Goal: Task Accomplishment & Management: Complete application form

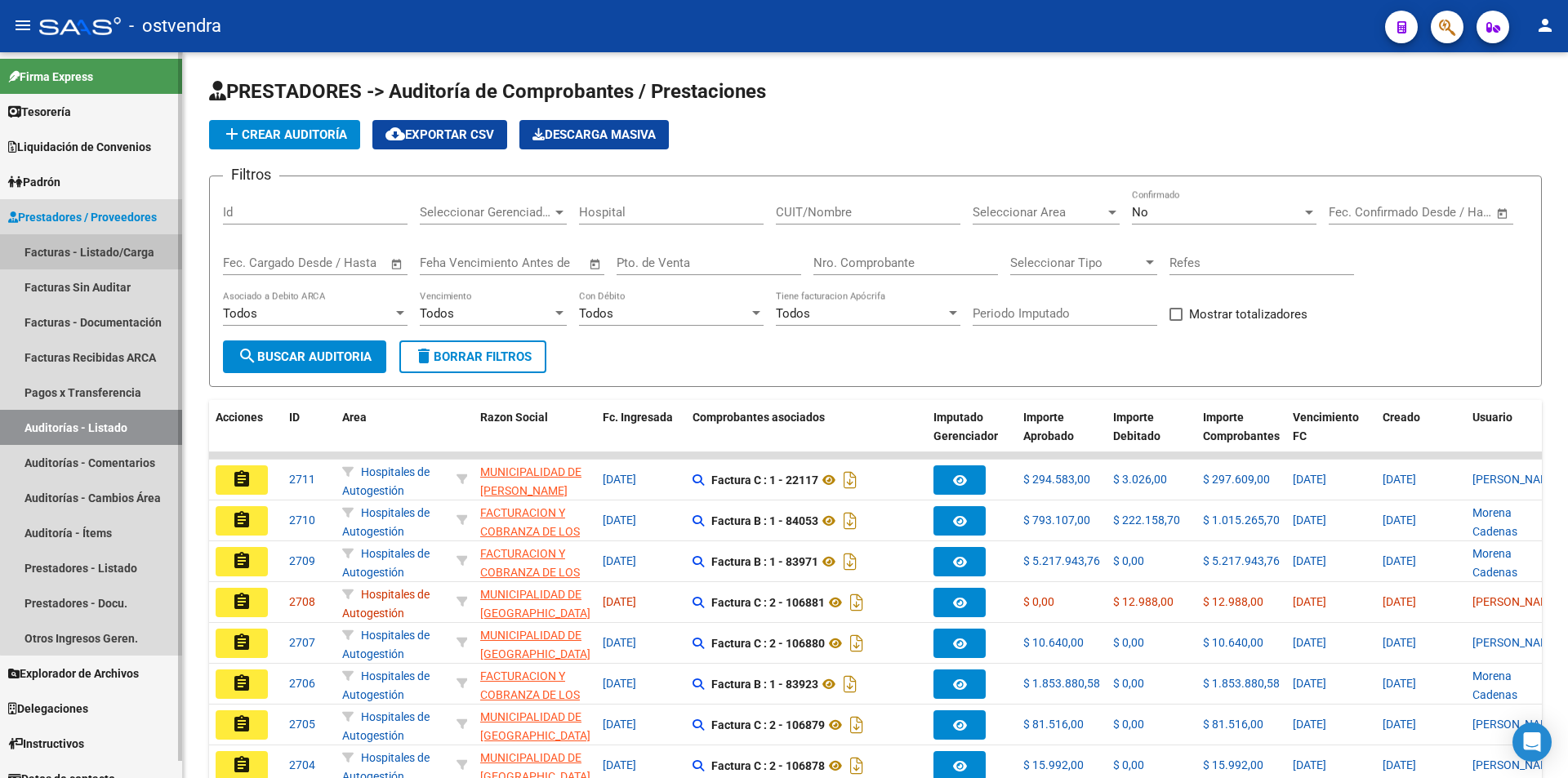
click at [144, 264] on link "Facturas - Listado/Carga" at bounding box center [91, 252] width 182 height 35
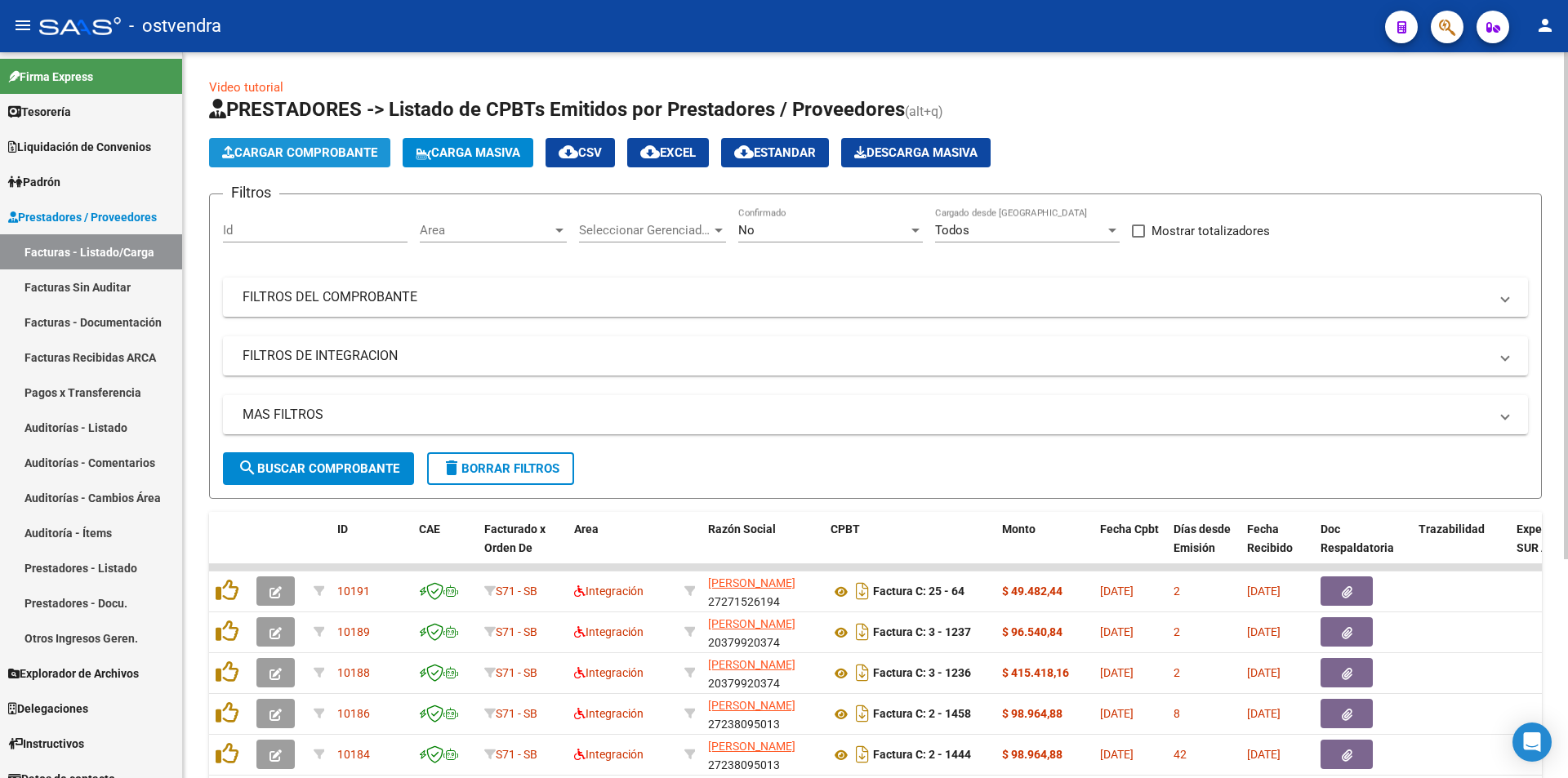
click at [252, 157] on span "Cargar Comprobante" at bounding box center [299, 152] width 155 height 15
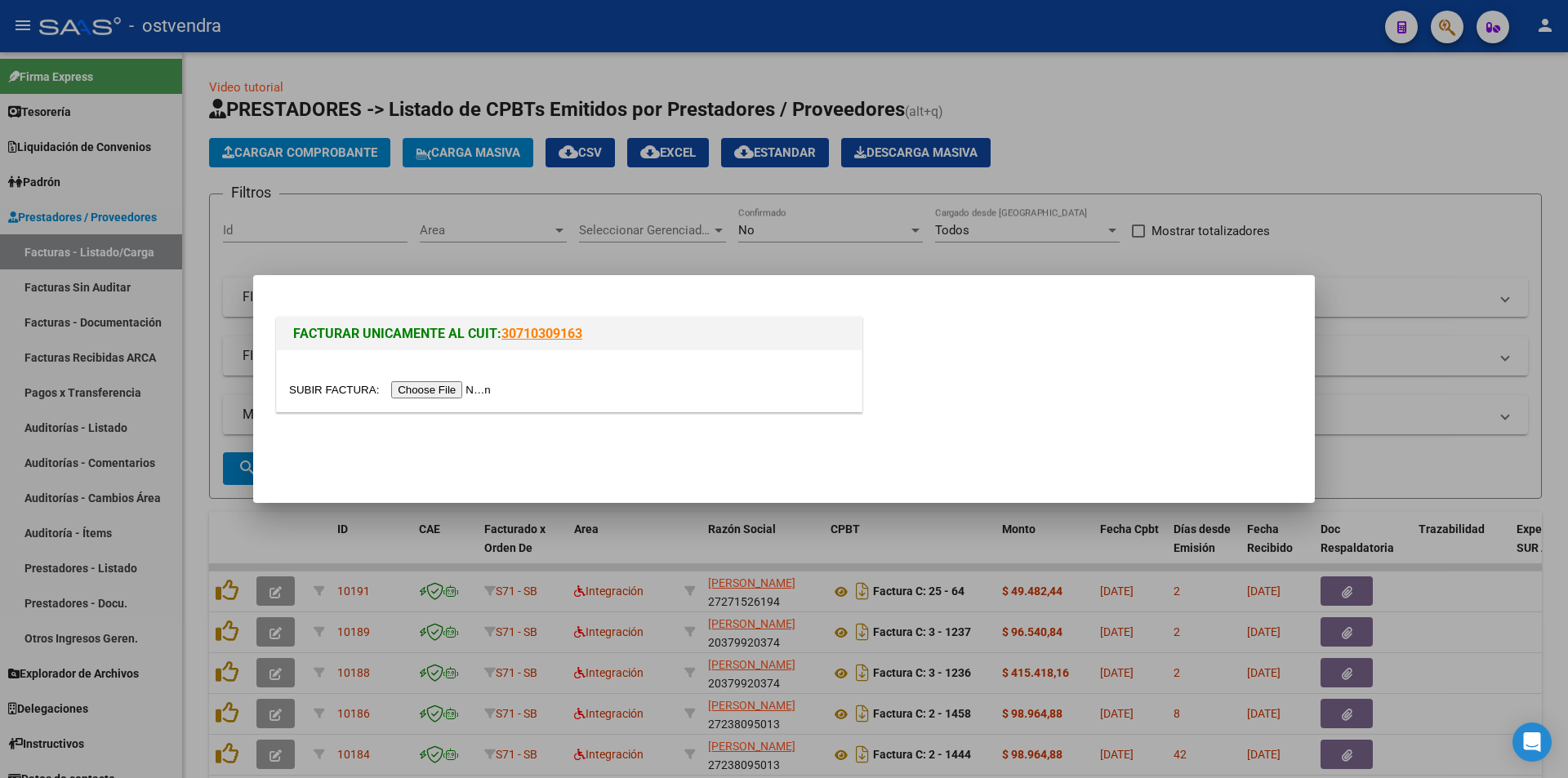
click at [456, 391] on input "file" at bounding box center [392, 390] width 207 height 18
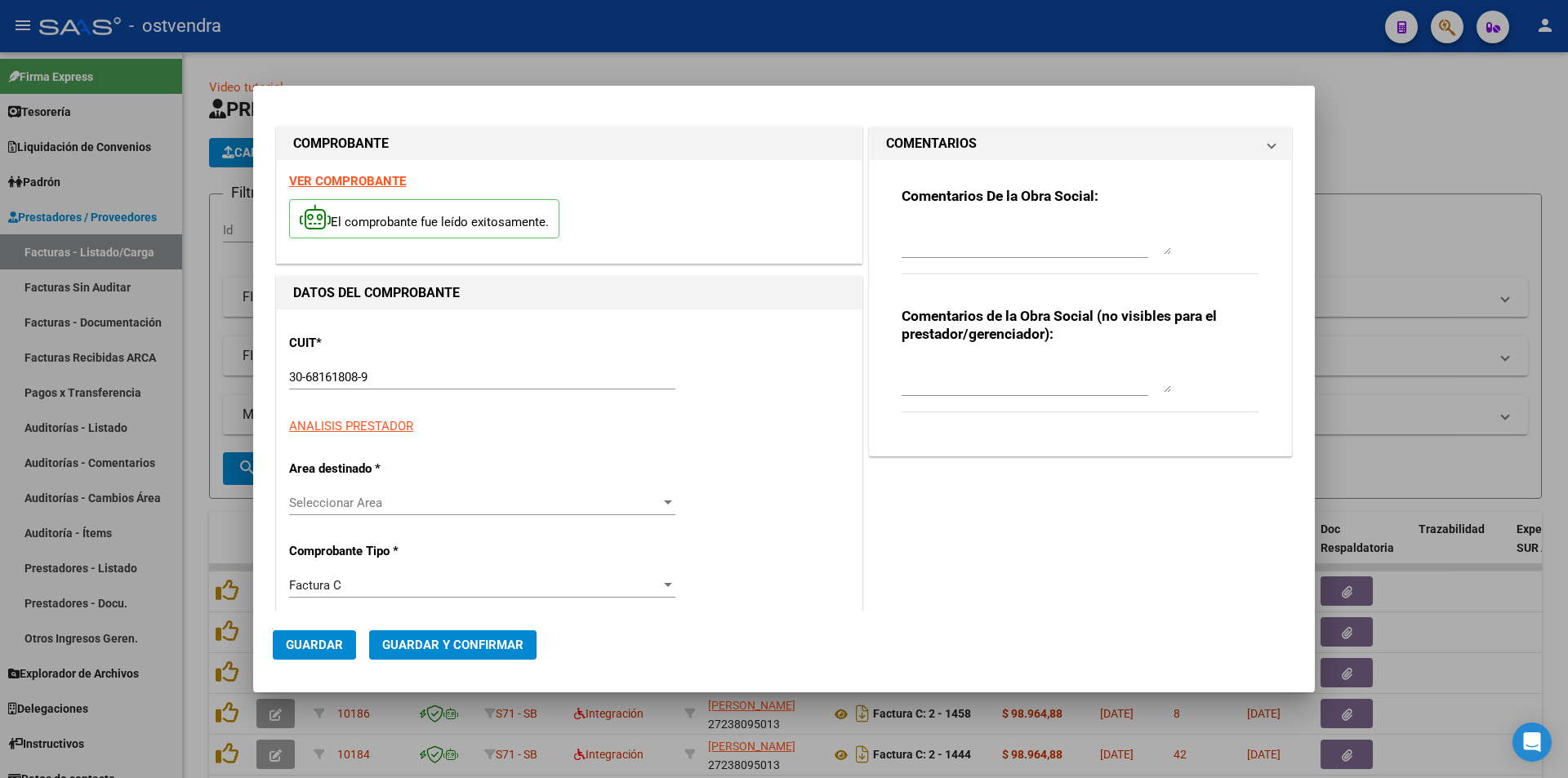
type input "[DATE]"
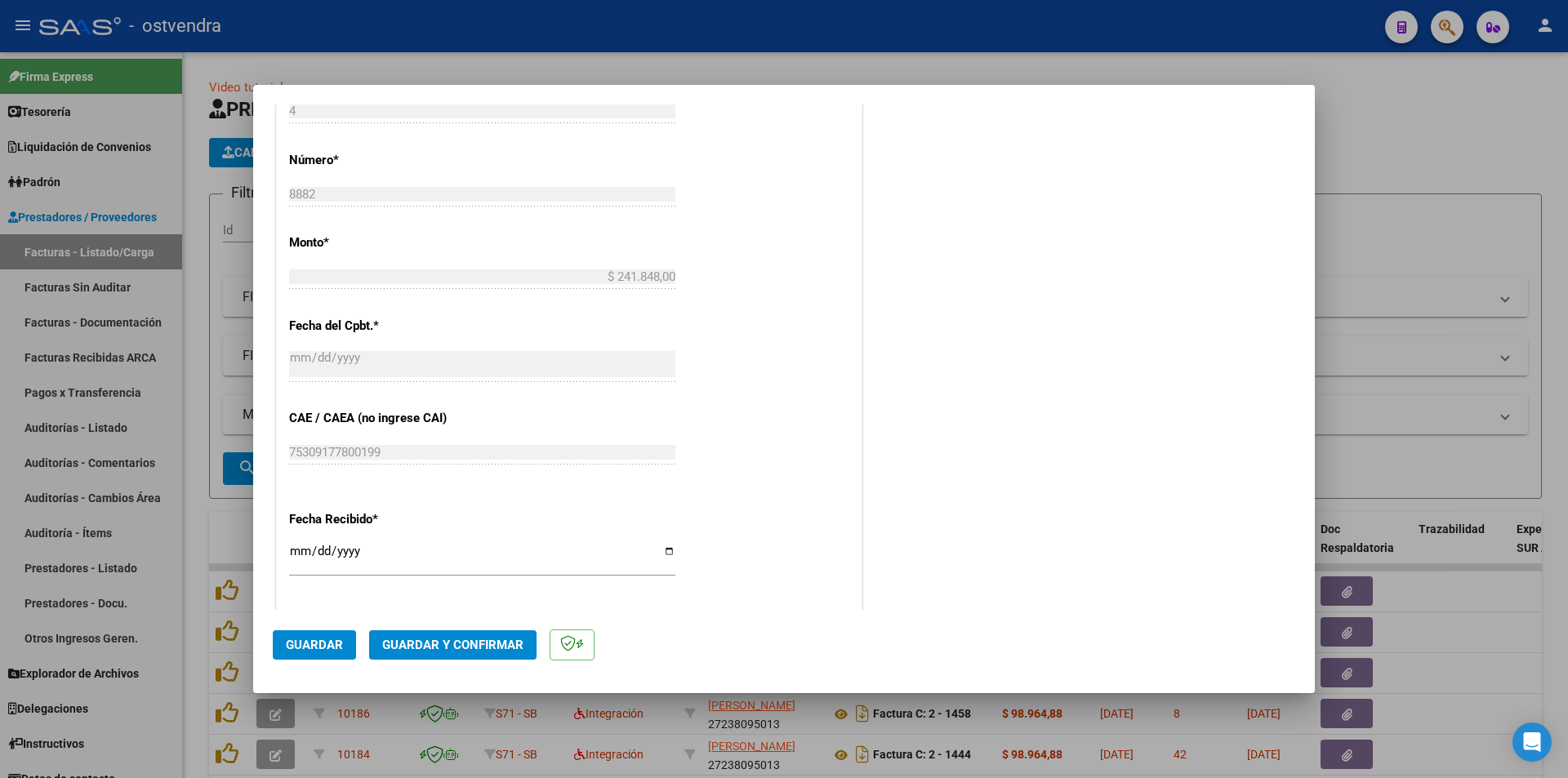
scroll to position [595, 0]
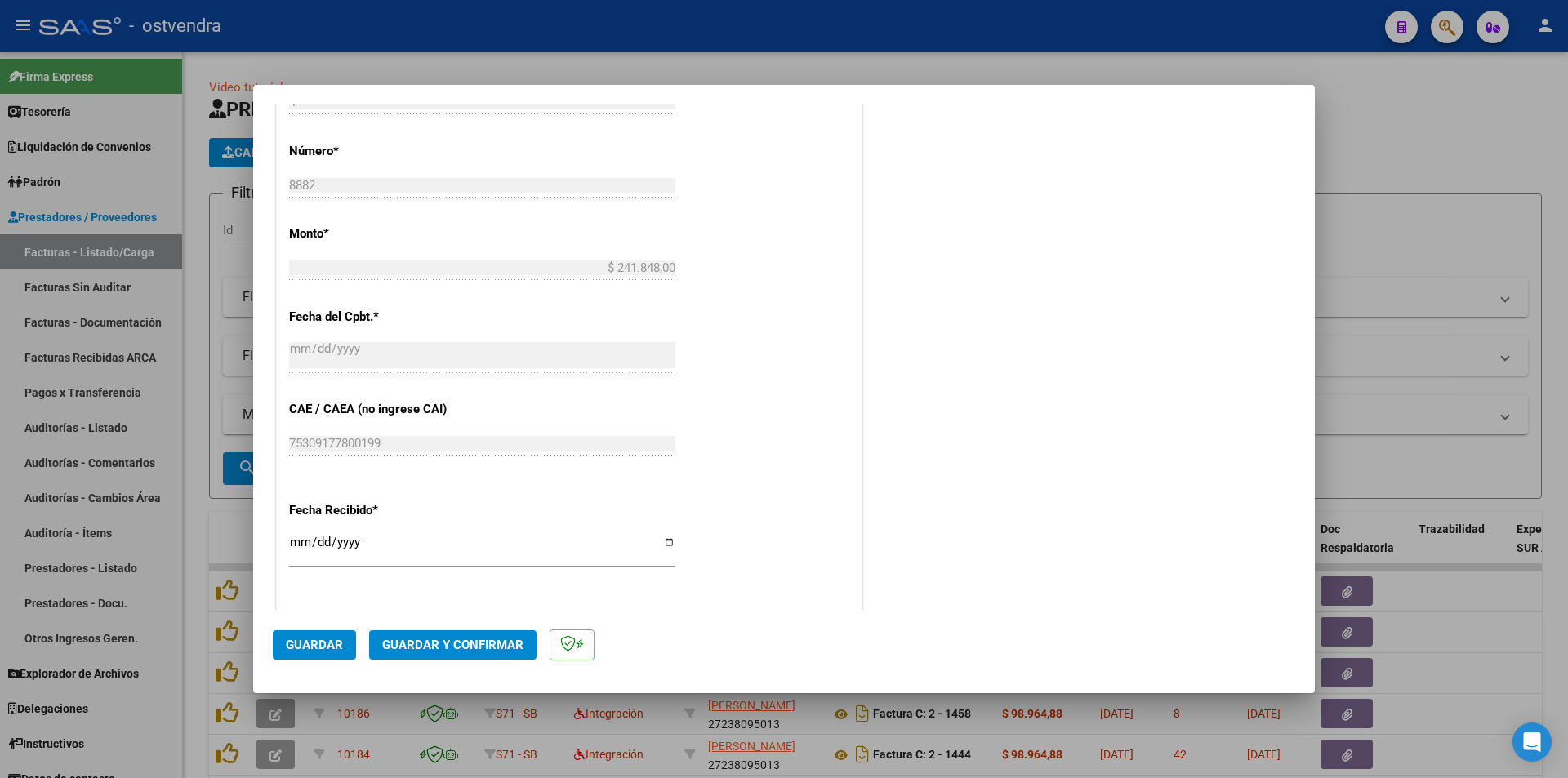
click at [337, 650] on span "Guardar" at bounding box center [313, 645] width 57 height 15
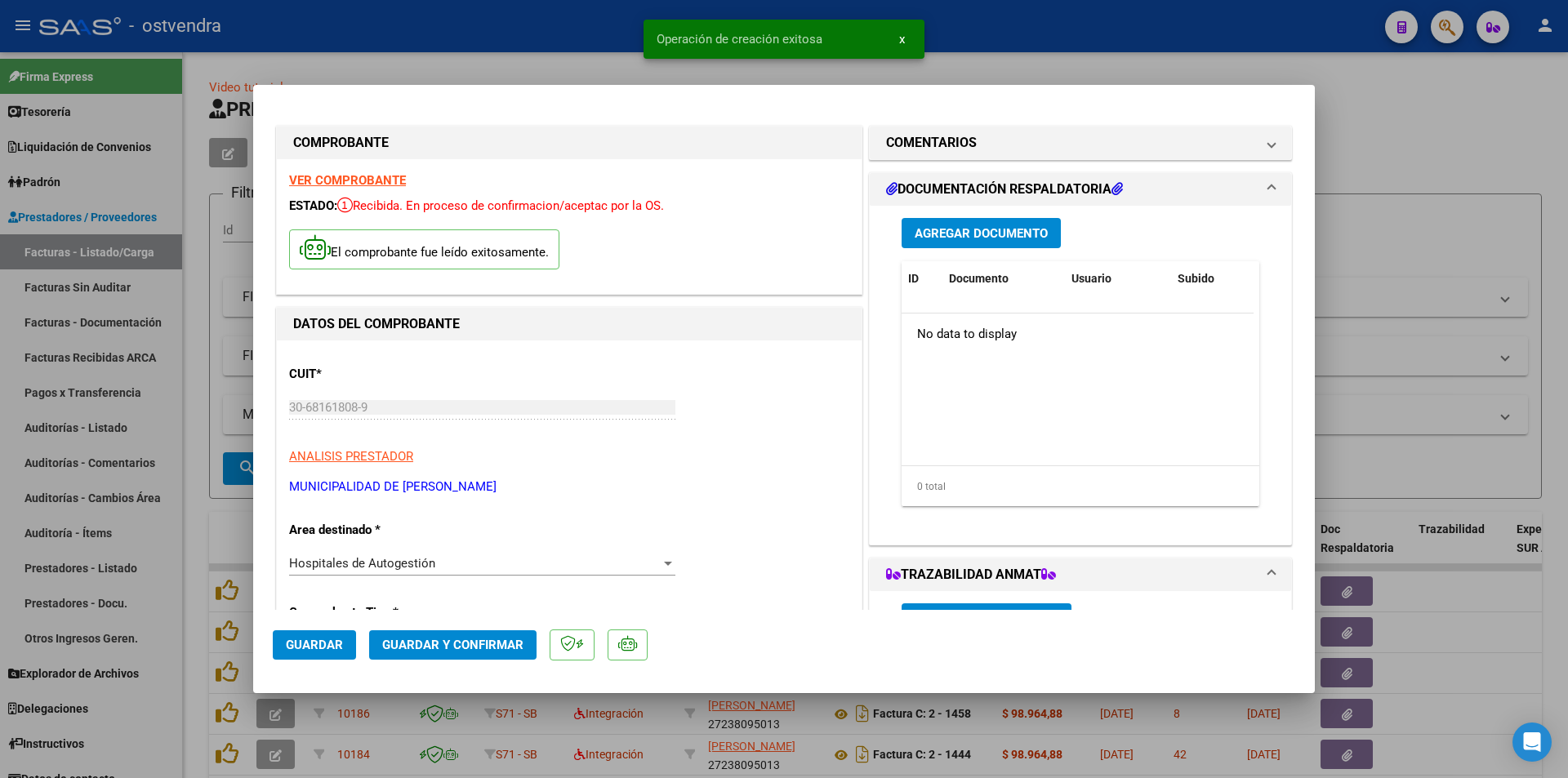
click at [953, 237] on span "Agregar Documento" at bounding box center [981, 233] width 133 height 15
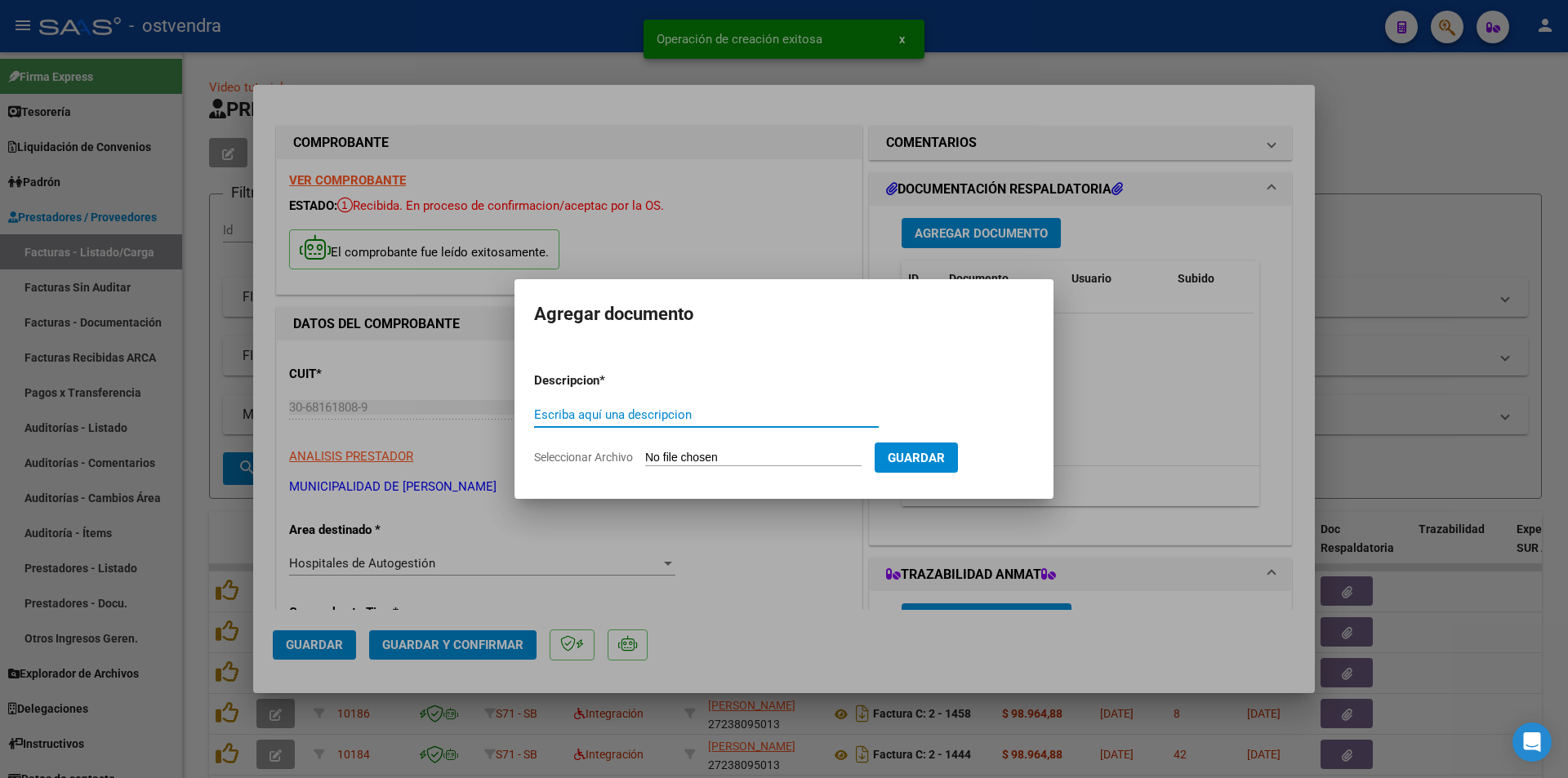
click at [797, 452] on input "Seleccionar Archivo" at bounding box center [753, 459] width 216 height 16
type input "C:\fakepath\doc respaldatoria 8882.pdf"
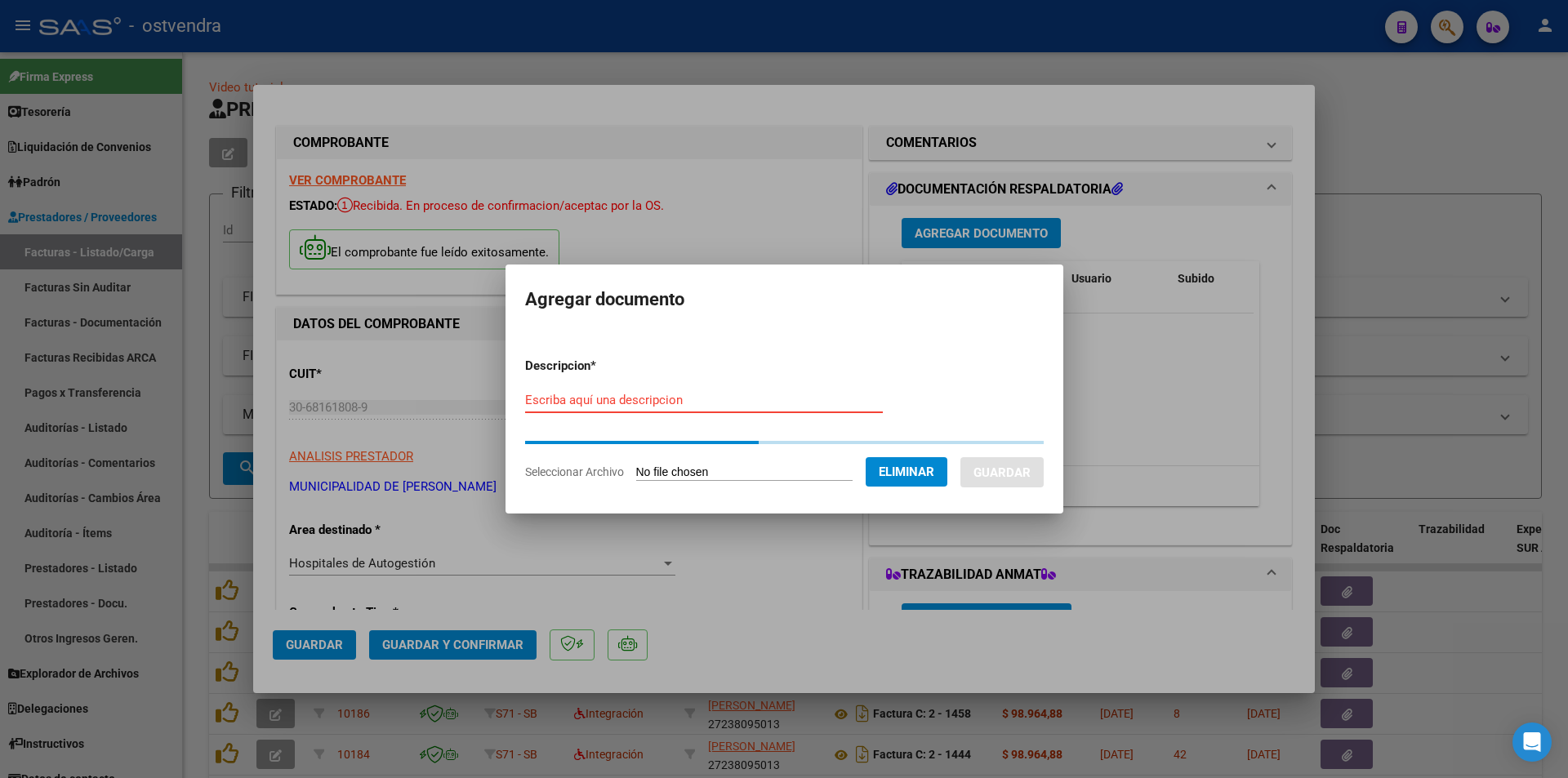
click at [629, 396] on input "Escriba aquí una descripcion" at bounding box center [704, 400] width 358 height 15
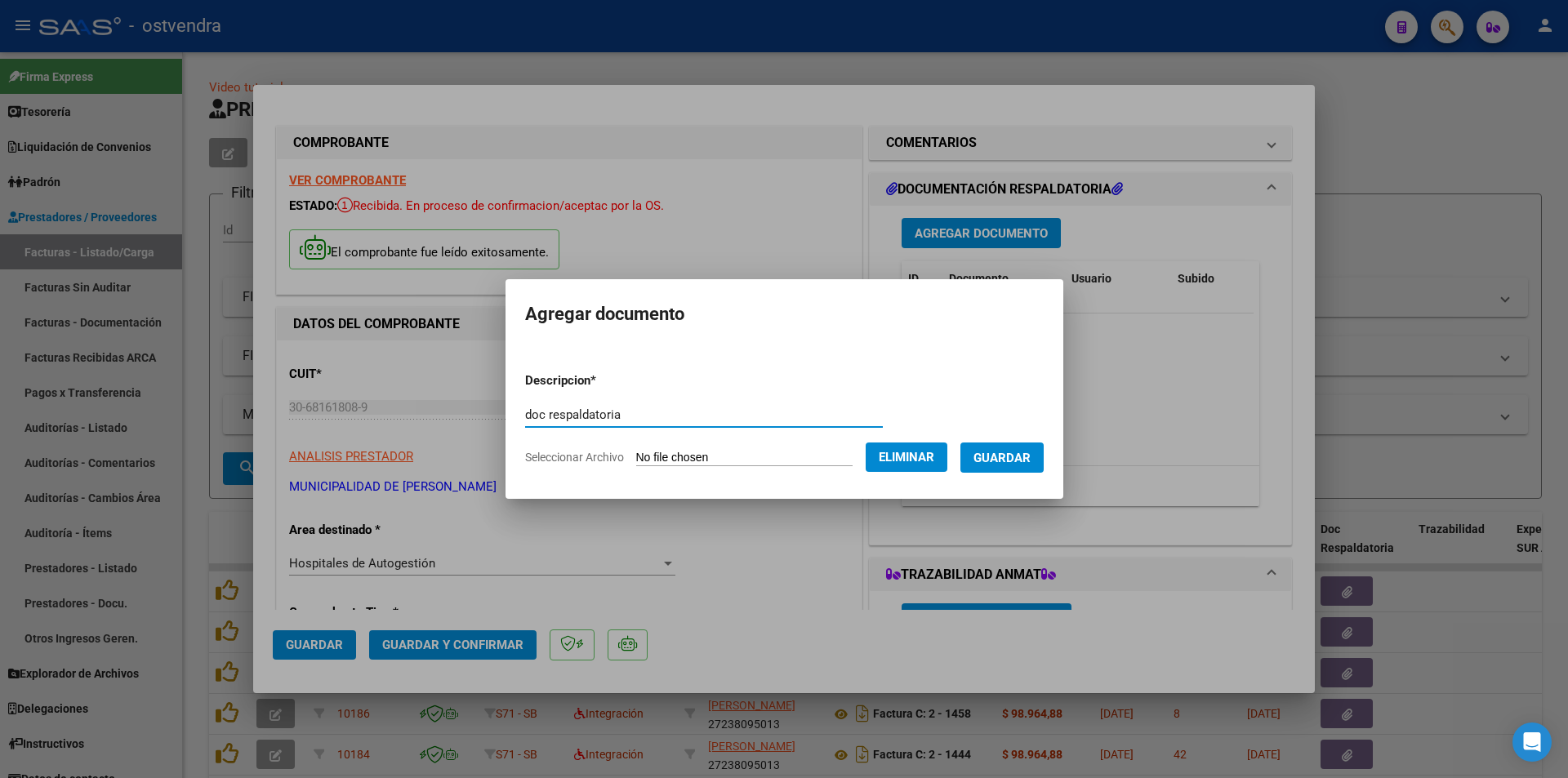
type input "doc respaldatoria"
click at [1030, 464] on span "Guardar" at bounding box center [1002, 458] width 57 height 15
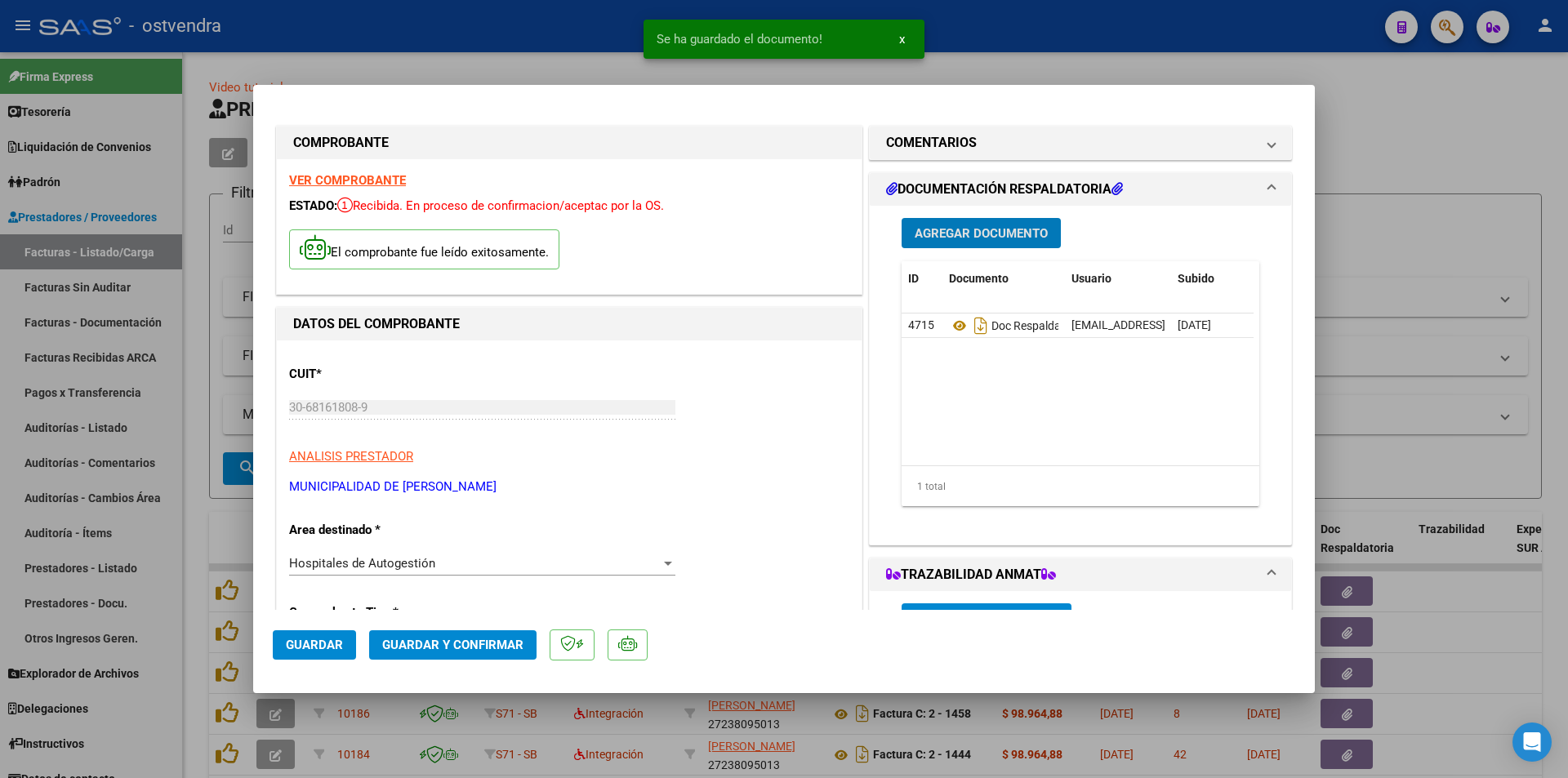
click at [394, 638] on span "Guardar y Confirmar" at bounding box center [453, 645] width 141 height 15
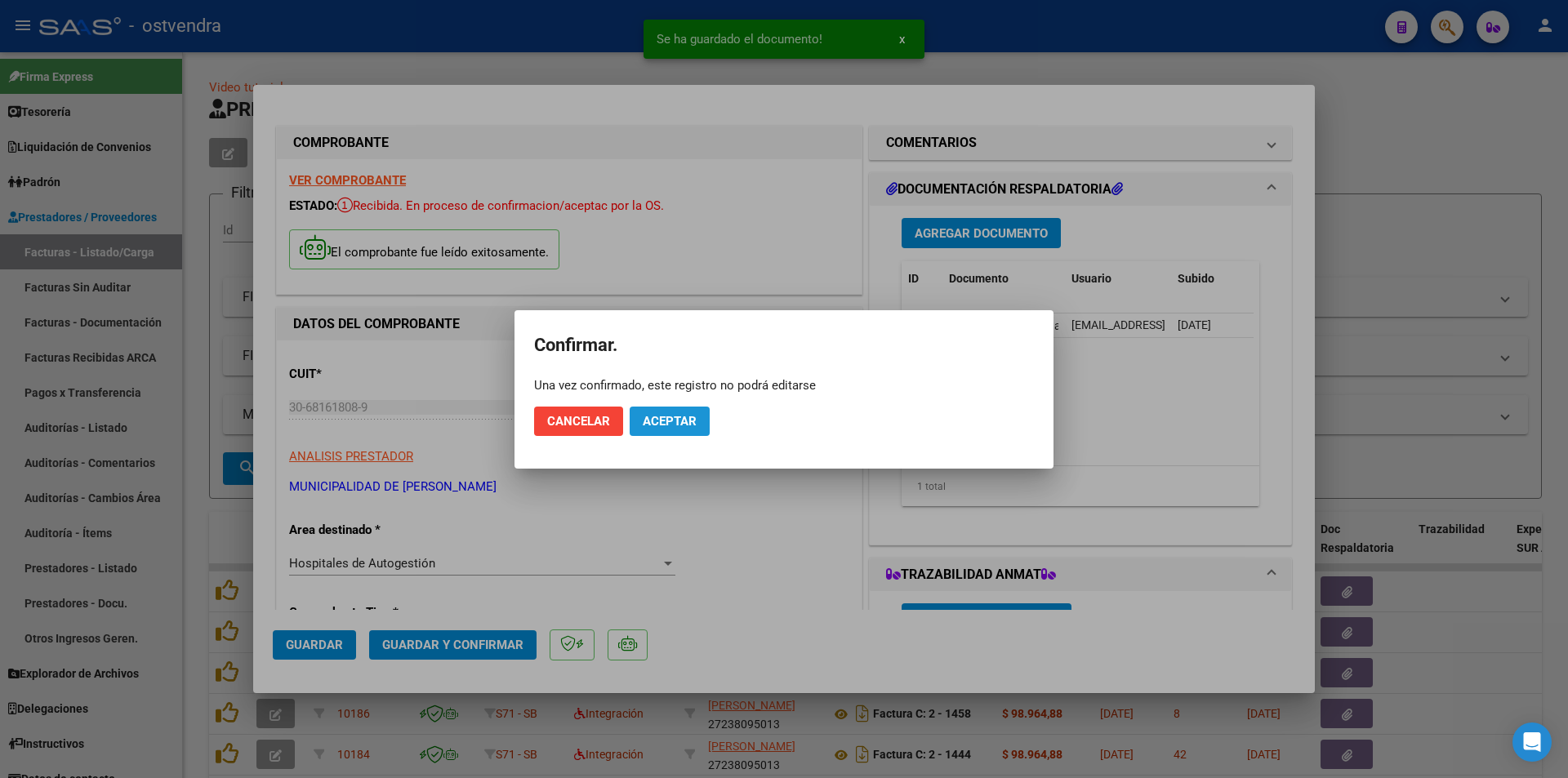
click at [673, 431] on button "Aceptar" at bounding box center [669, 422] width 80 height 30
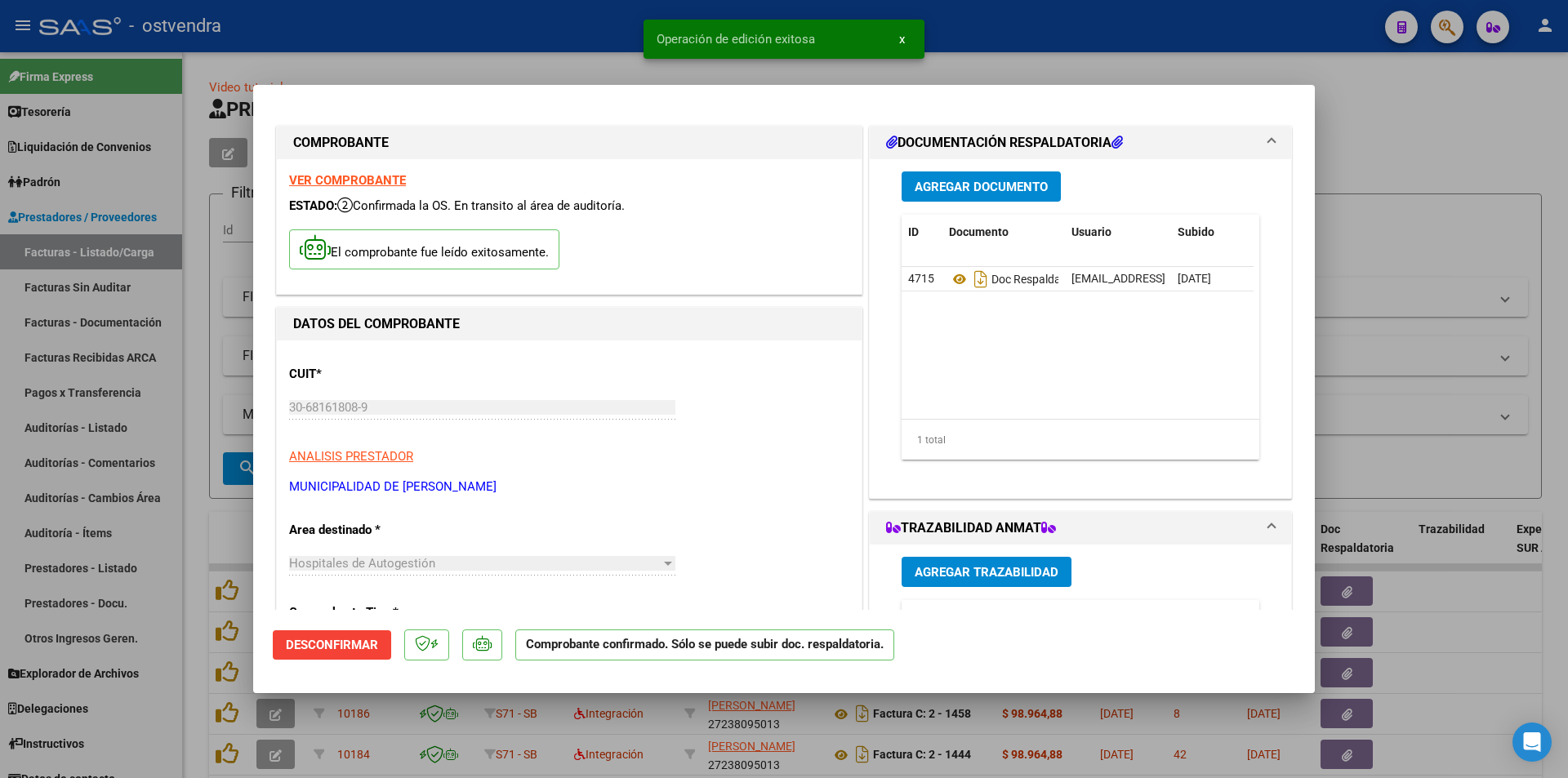
click at [149, 368] on div at bounding box center [784, 389] width 1568 height 778
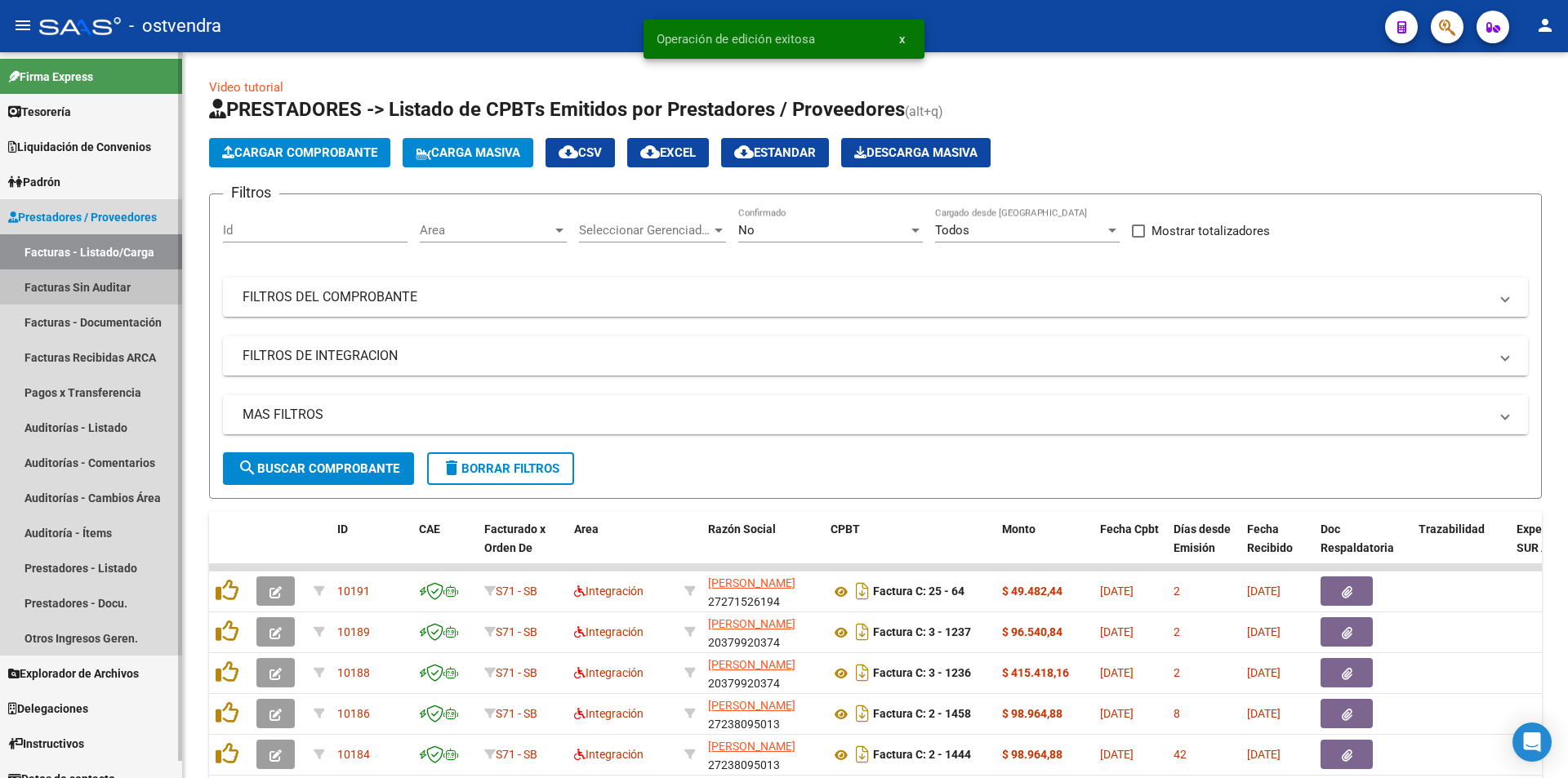
click at [118, 301] on link "Facturas Sin Auditar" at bounding box center [91, 287] width 182 height 35
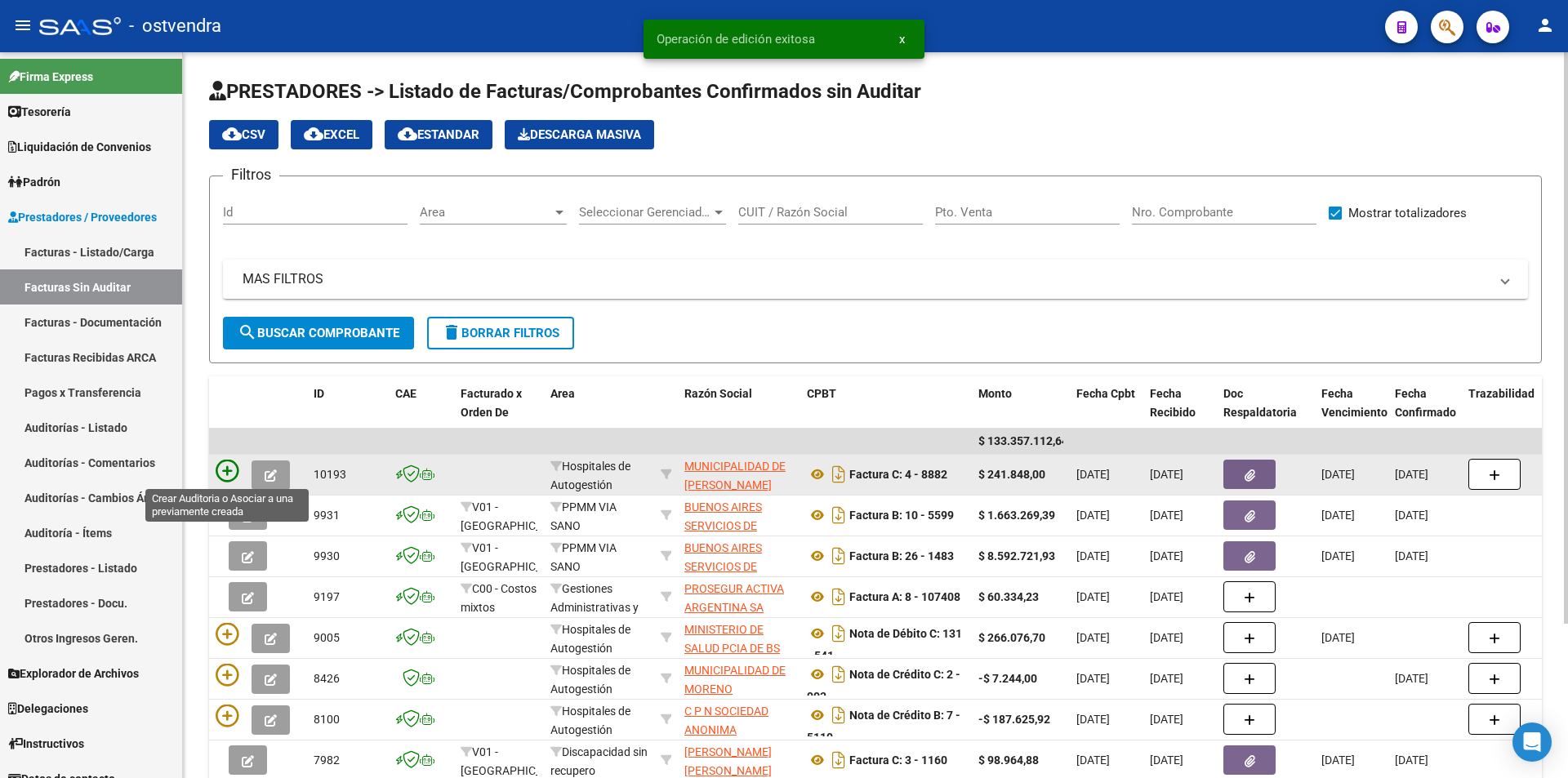
click at [229, 477] on icon at bounding box center [227, 471] width 23 height 23
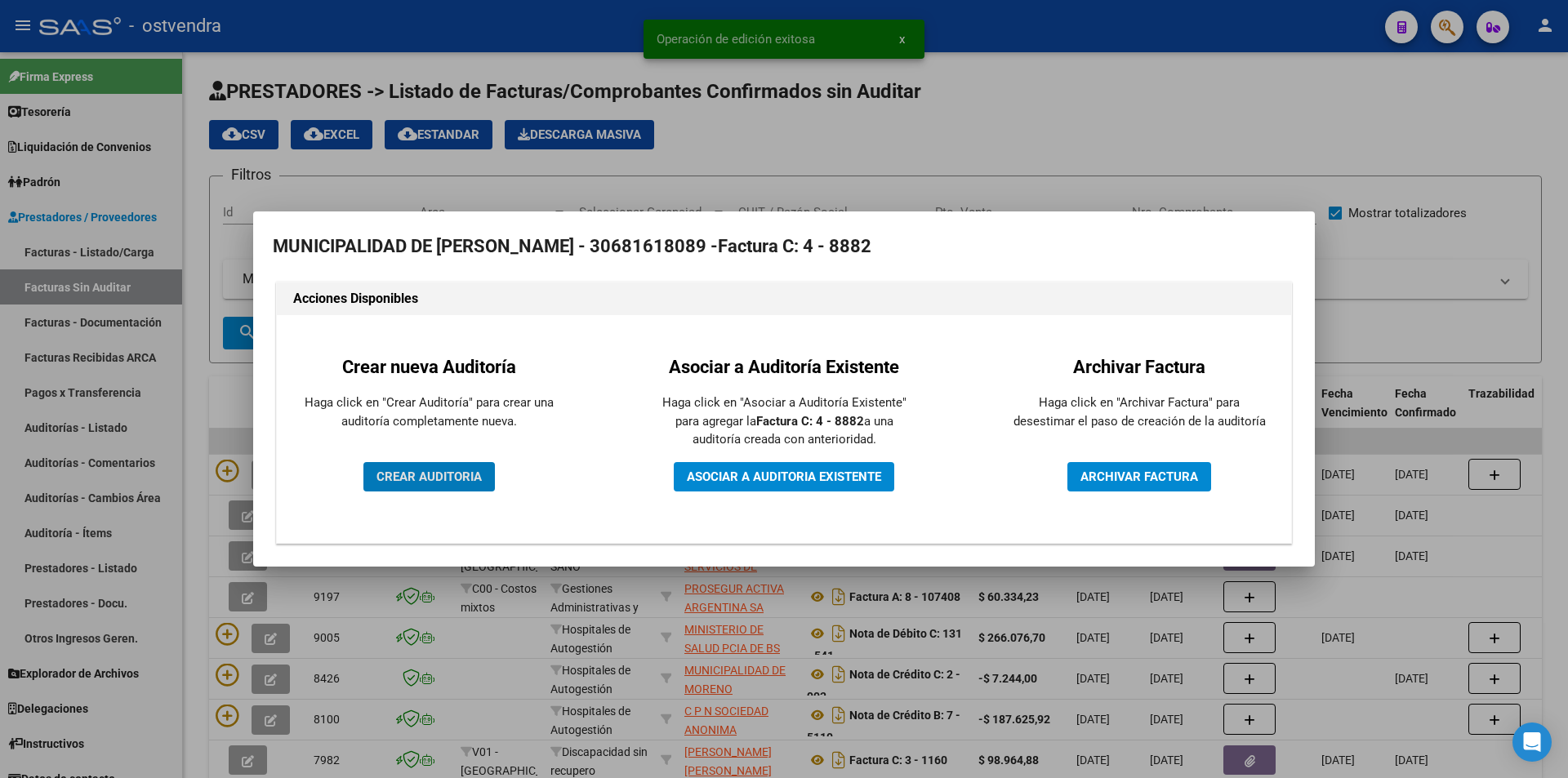
click at [470, 487] on button "CREAR AUDITORIA" at bounding box center [429, 477] width 131 height 30
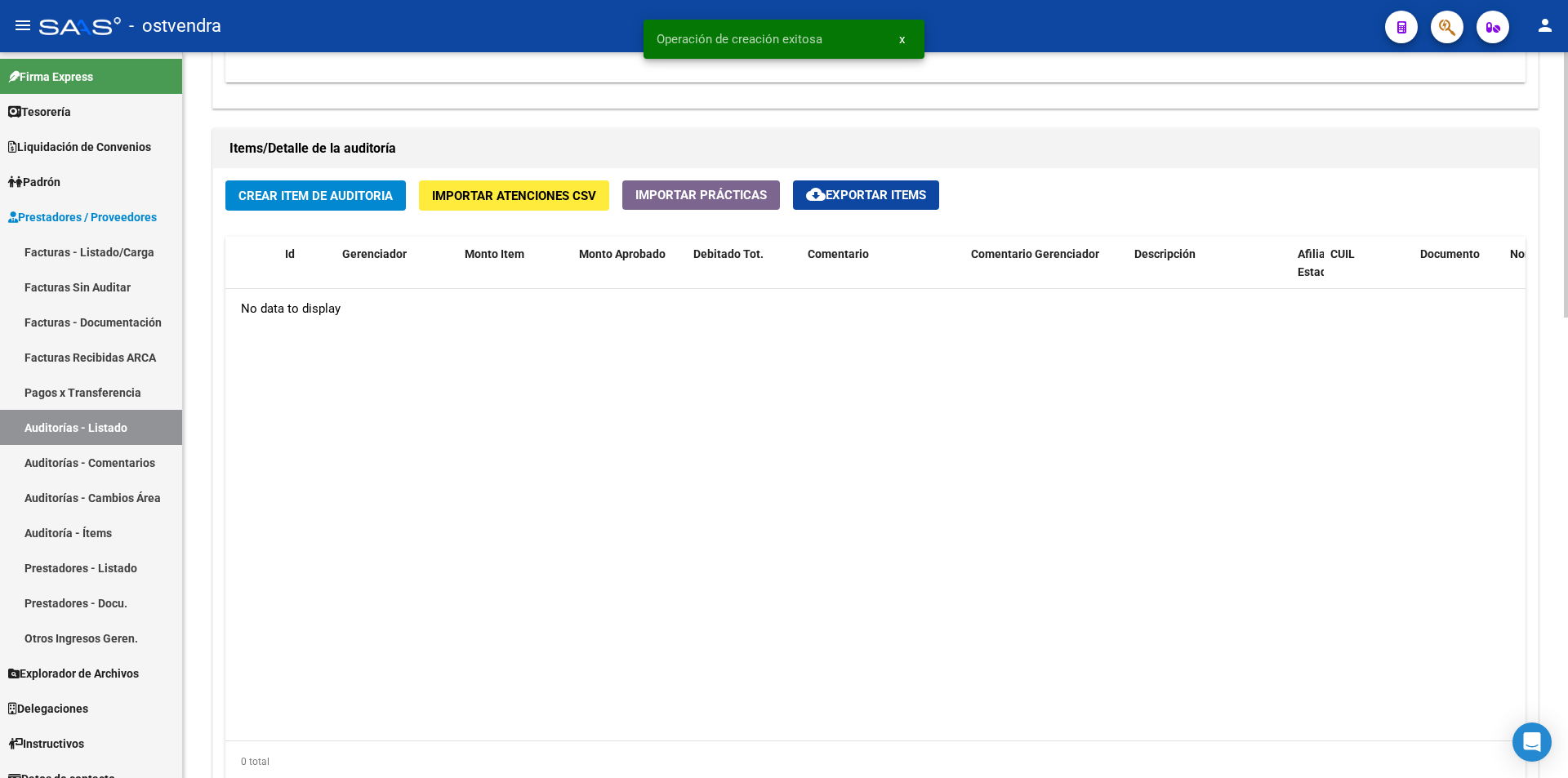
scroll to position [1161, 0]
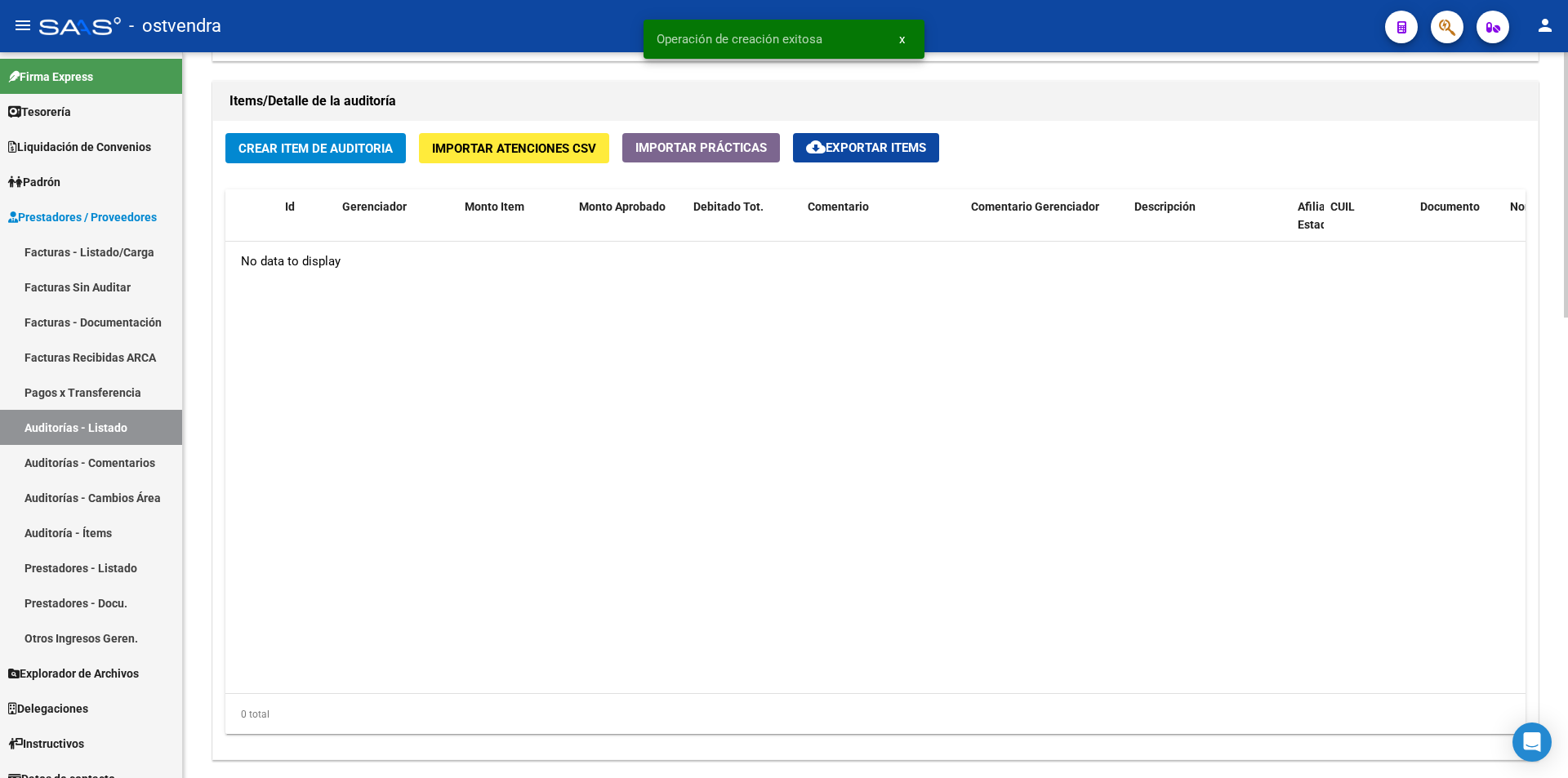
click at [1567, 595] on div at bounding box center [1565, 609] width 4 height 265
click at [496, 162] on button "Importar Atenciones CSV" at bounding box center [514, 148] width 190 height 31
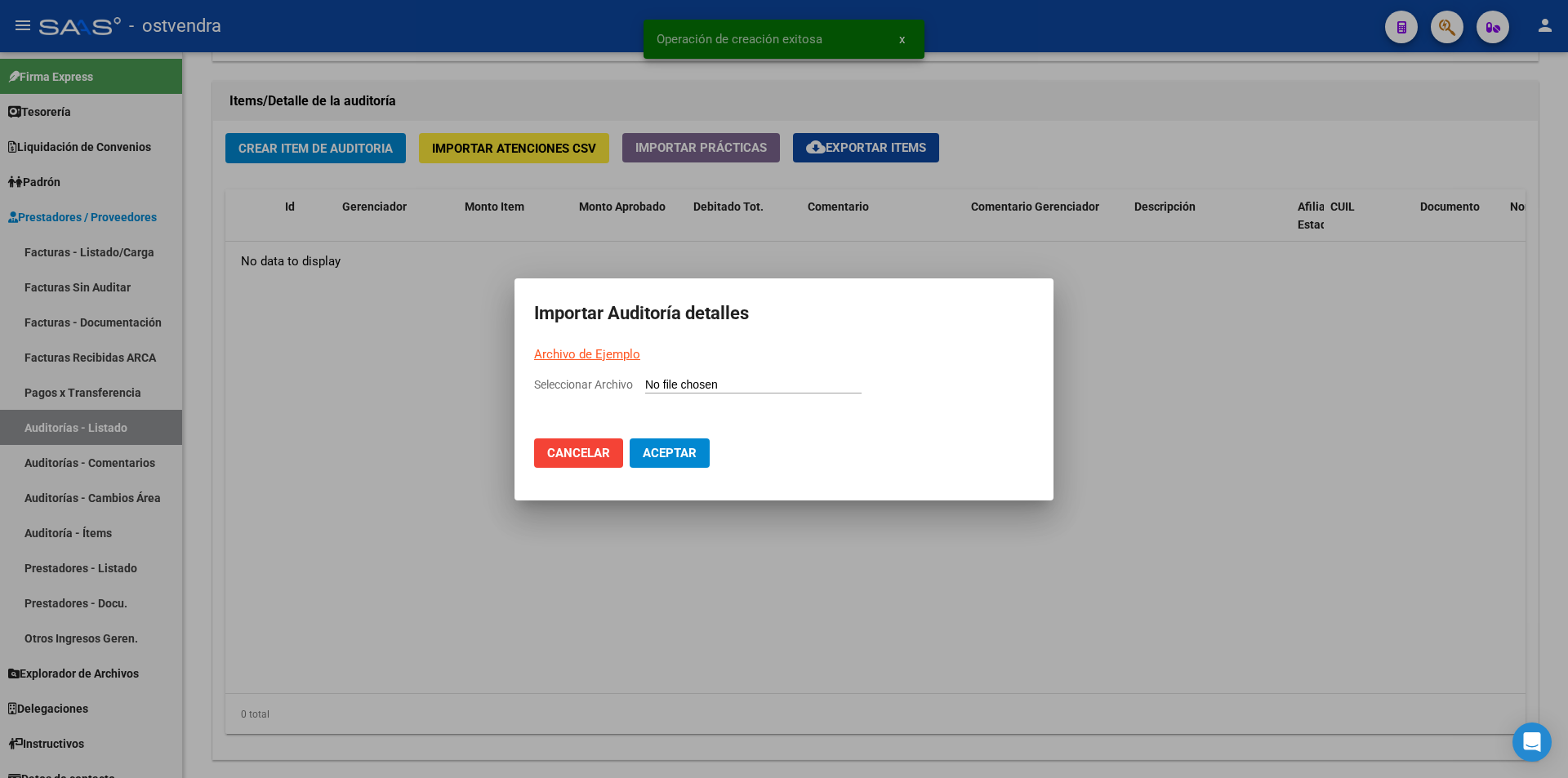
click at [613, 354] on link "Archivo de Ejemplo" at bounding box center [587, 354] width 106 height 15
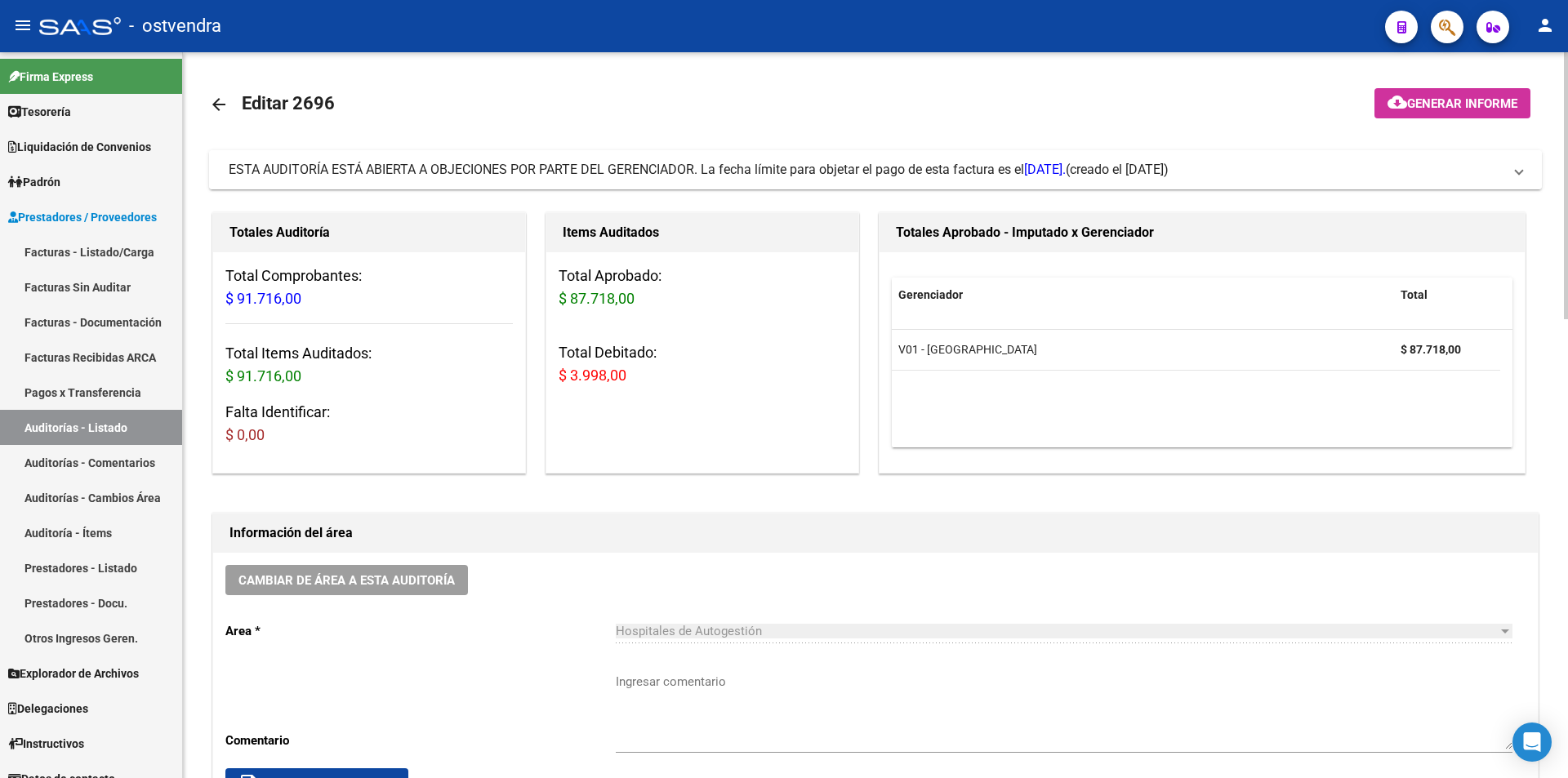
click at [473, 176] on span "ESTA AUDITORÍA ESTÁ ABIERTA A OBJECIONES POR PARTE DEL GERENCIADOR. La fecha lí…" at bounding box center [647, 170] width 837 height 16
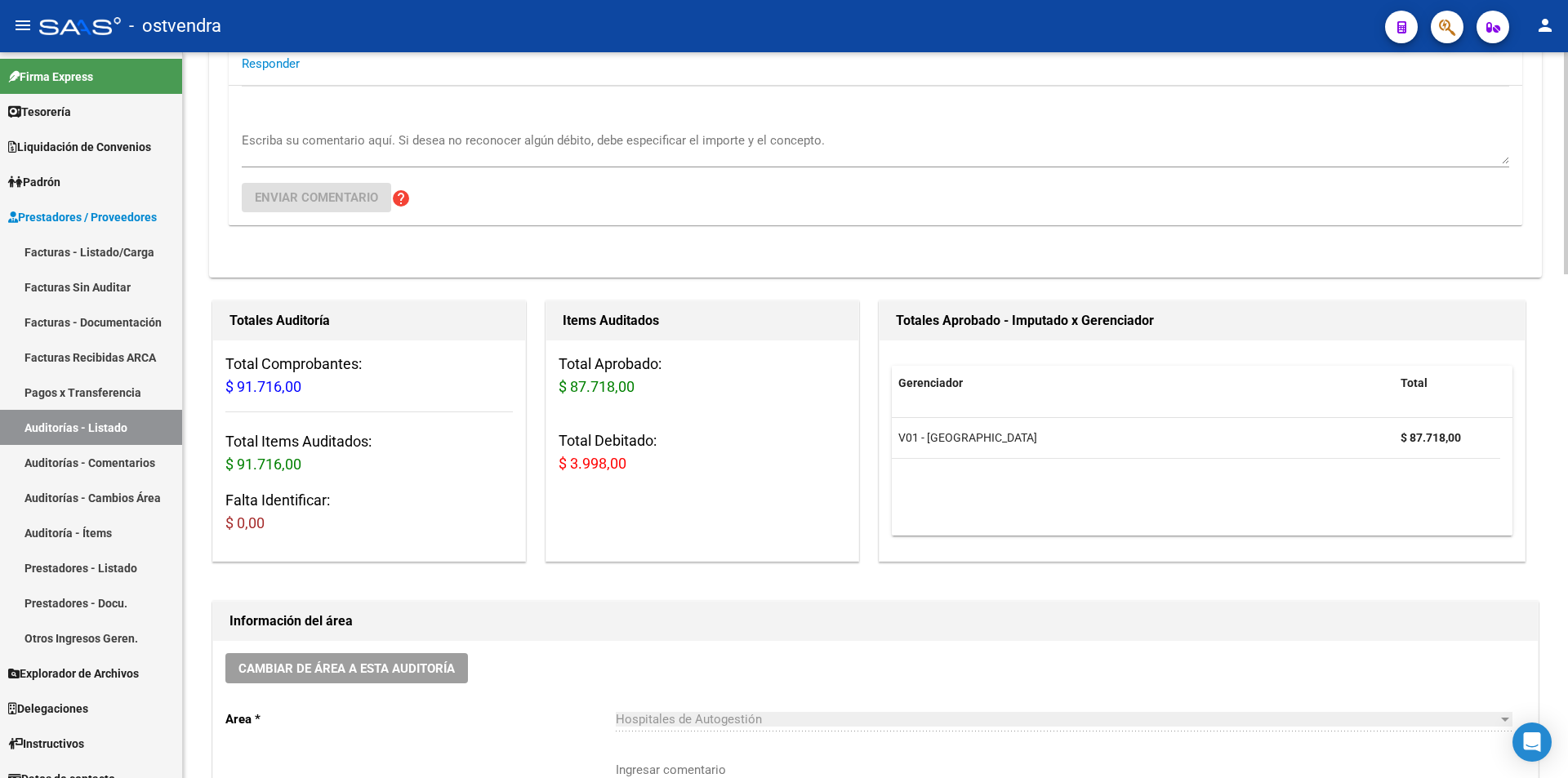
scroll to position [208, 0]
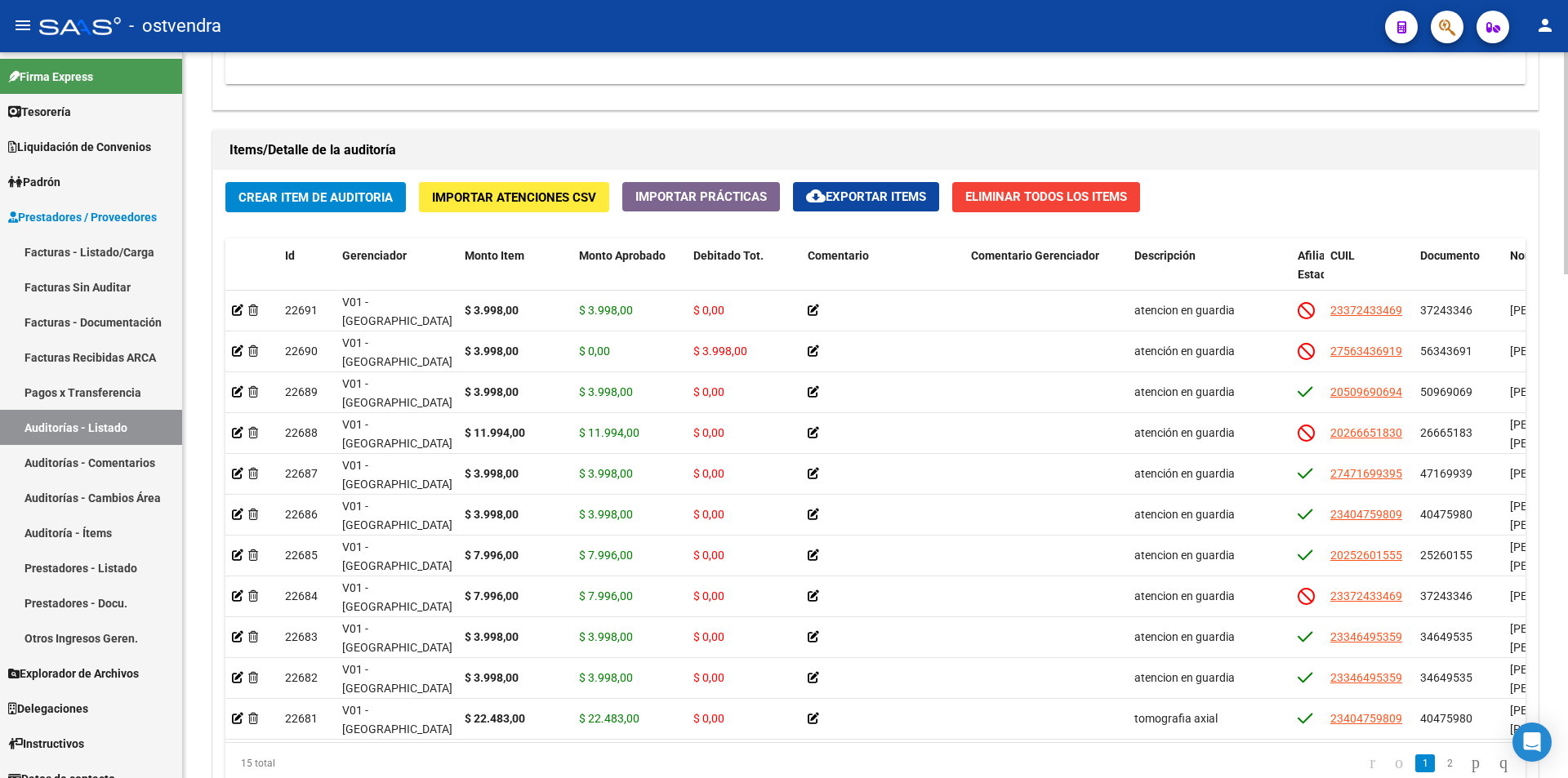
click at [1567, 655] on div at bounding box center [1565, 622] width 4 height 222
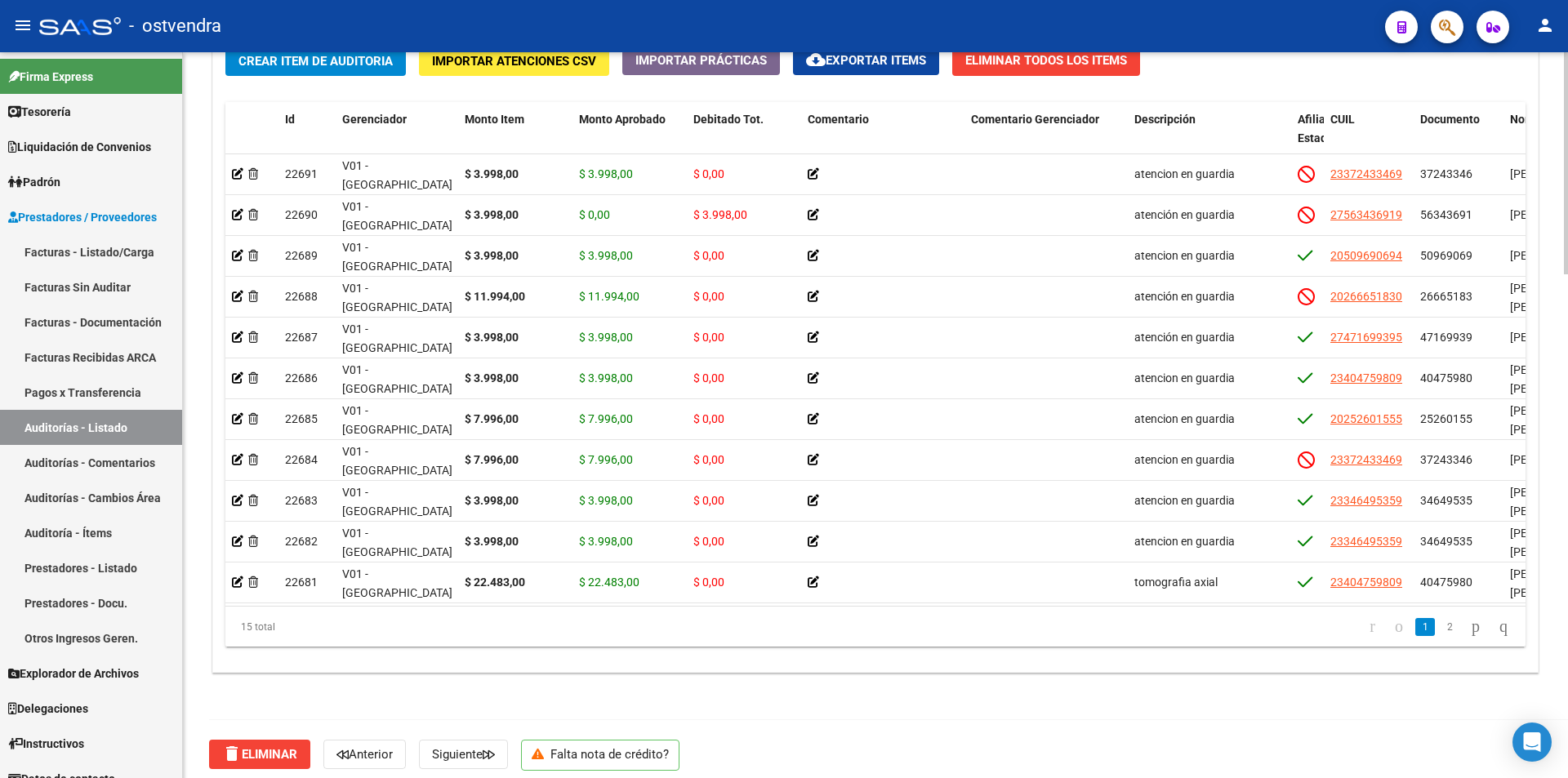
scroll to position [1646, 0]
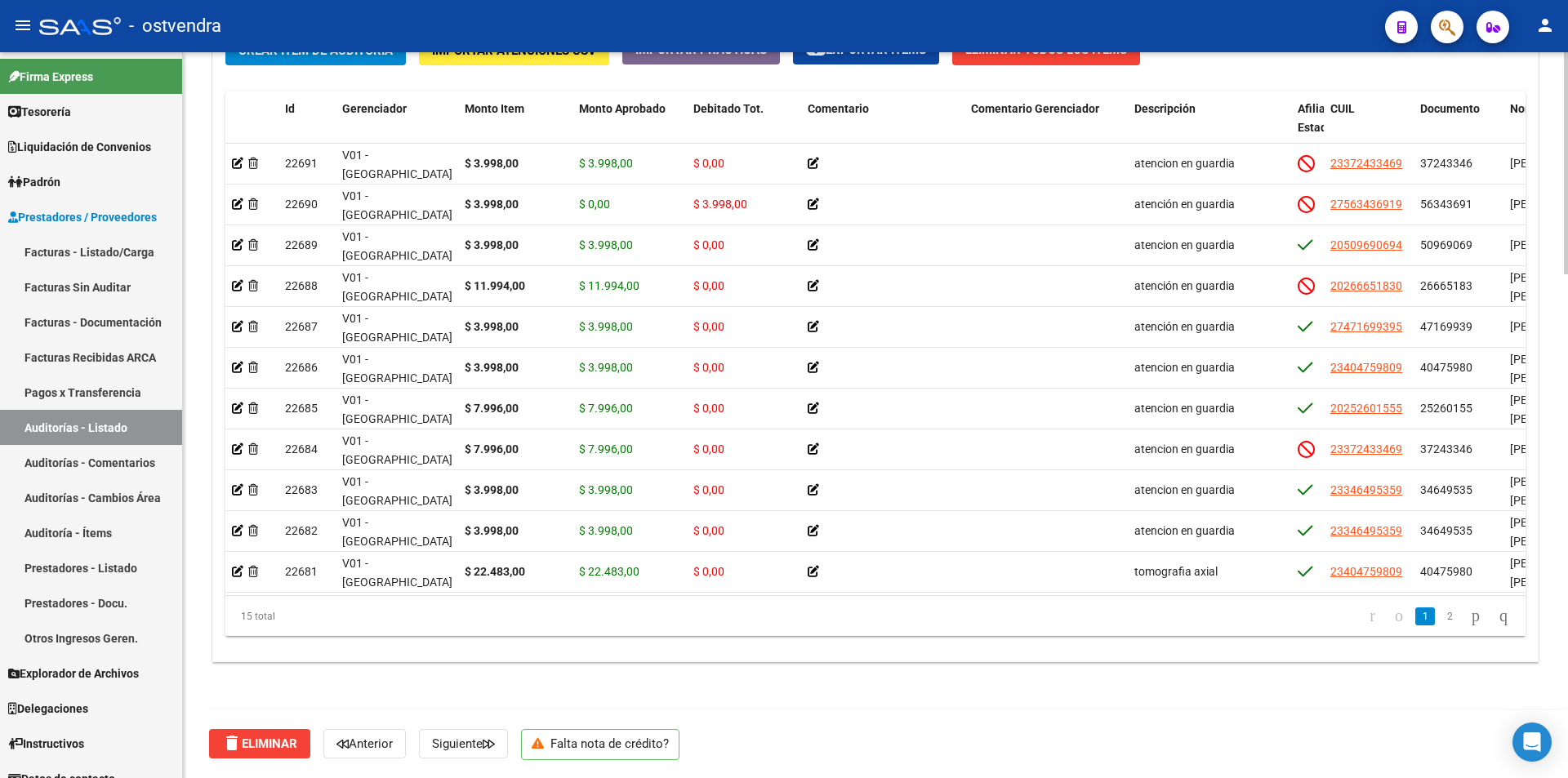
click at [1567, 568] on div at bounding box center [1565, 667] width 4 height 222
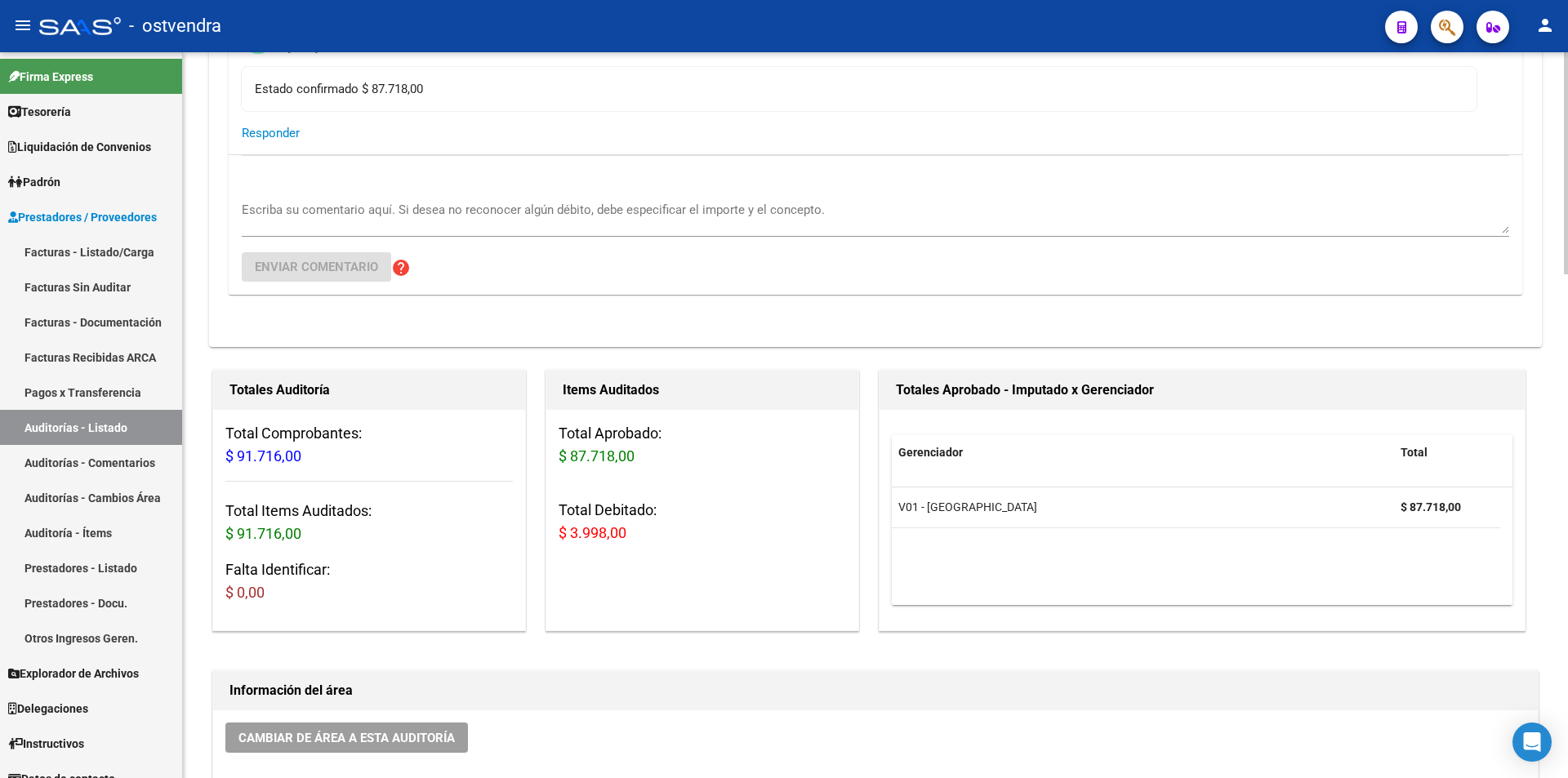
scroll to position [227, 0]
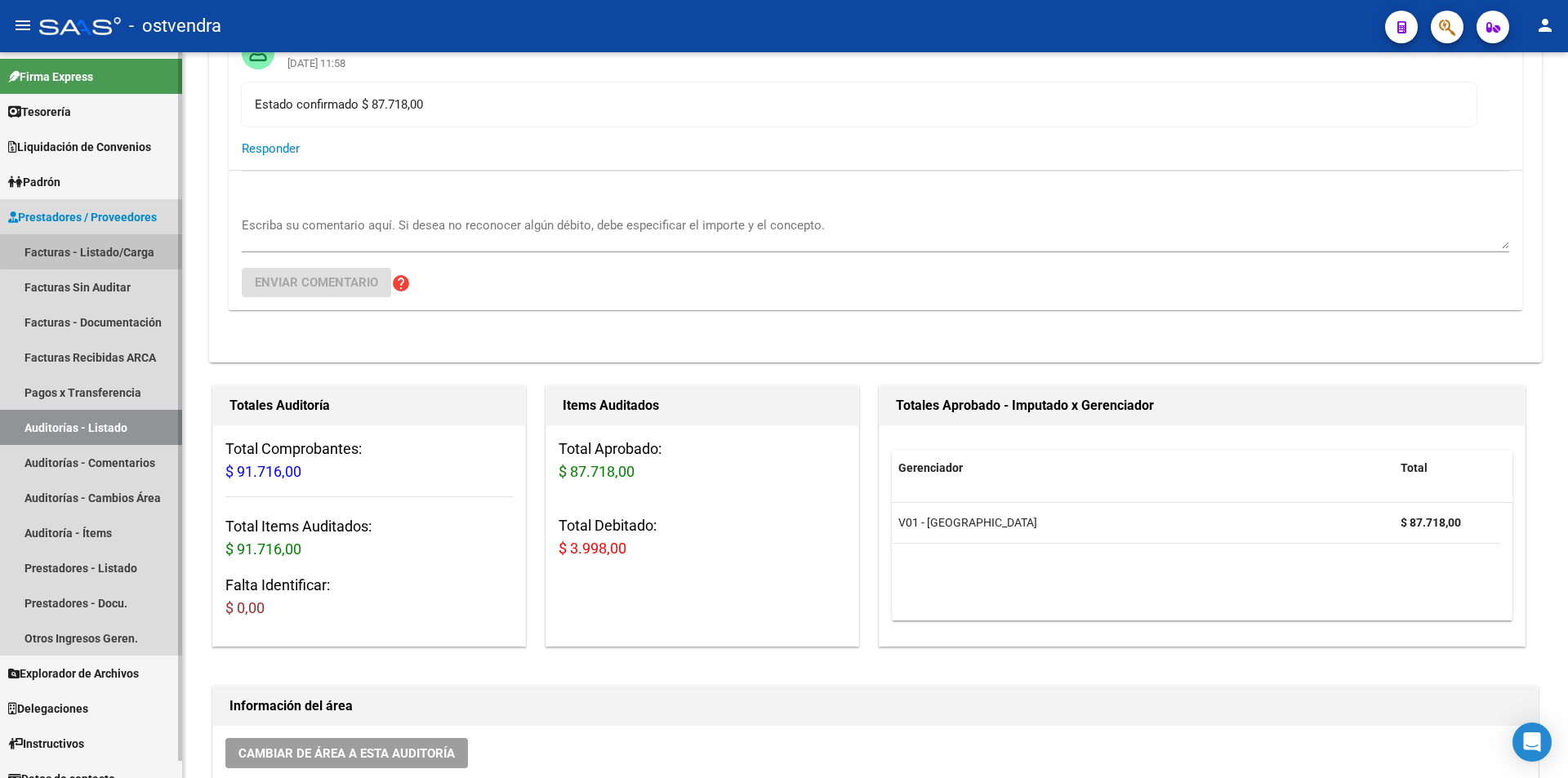
click at [150, 240] on link "Facturas - Listado/Carga" at bounding box center [91, 252] width 182 height 35
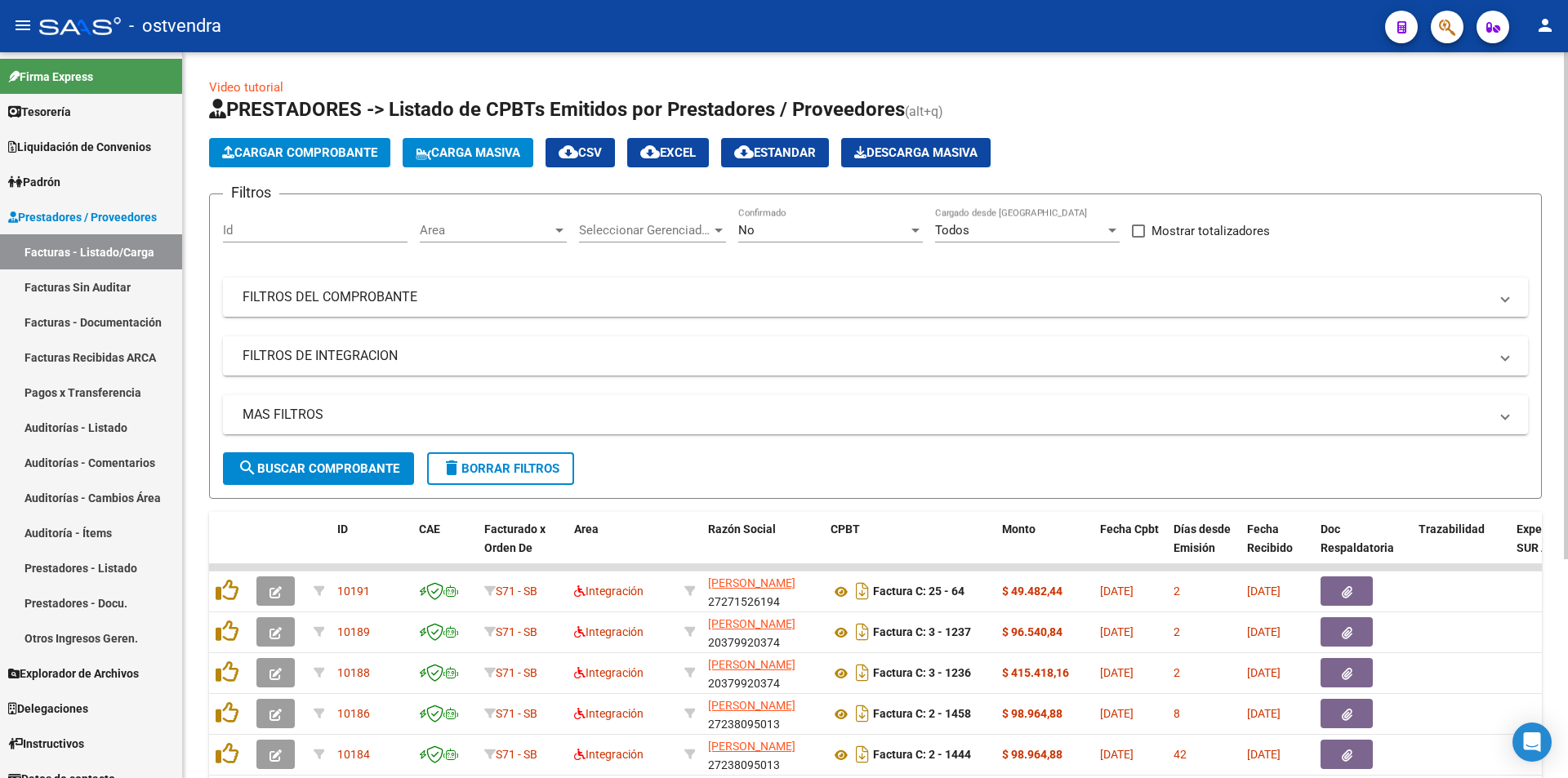
scroll to position [18, 0]
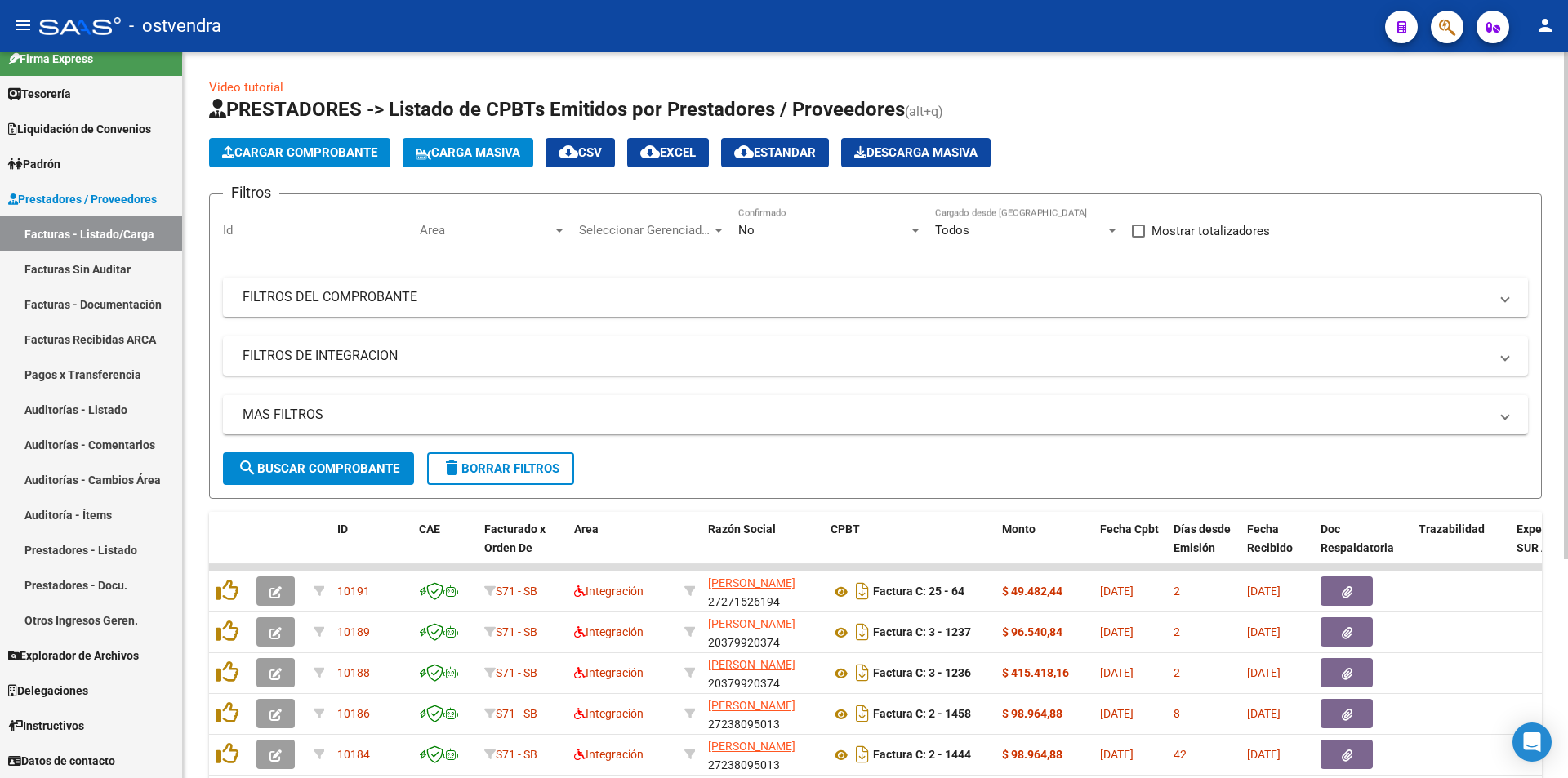
click at [1466, 219] on div "Filtros Id Area Area Seleccionar Gerenciador Seleccionar Gerenciador No Confirm…" at bounding box center [875, 330] width 1305 height 245
click at [1465, 219] on div "Filtros Id Area Area Seleccionar Gerenciador Seleccionar Gerenciador No Confirm…" at bounding box center [875, 330] width 1305 height 245
